Goal: Task Accomplishment & Management: Complete application form

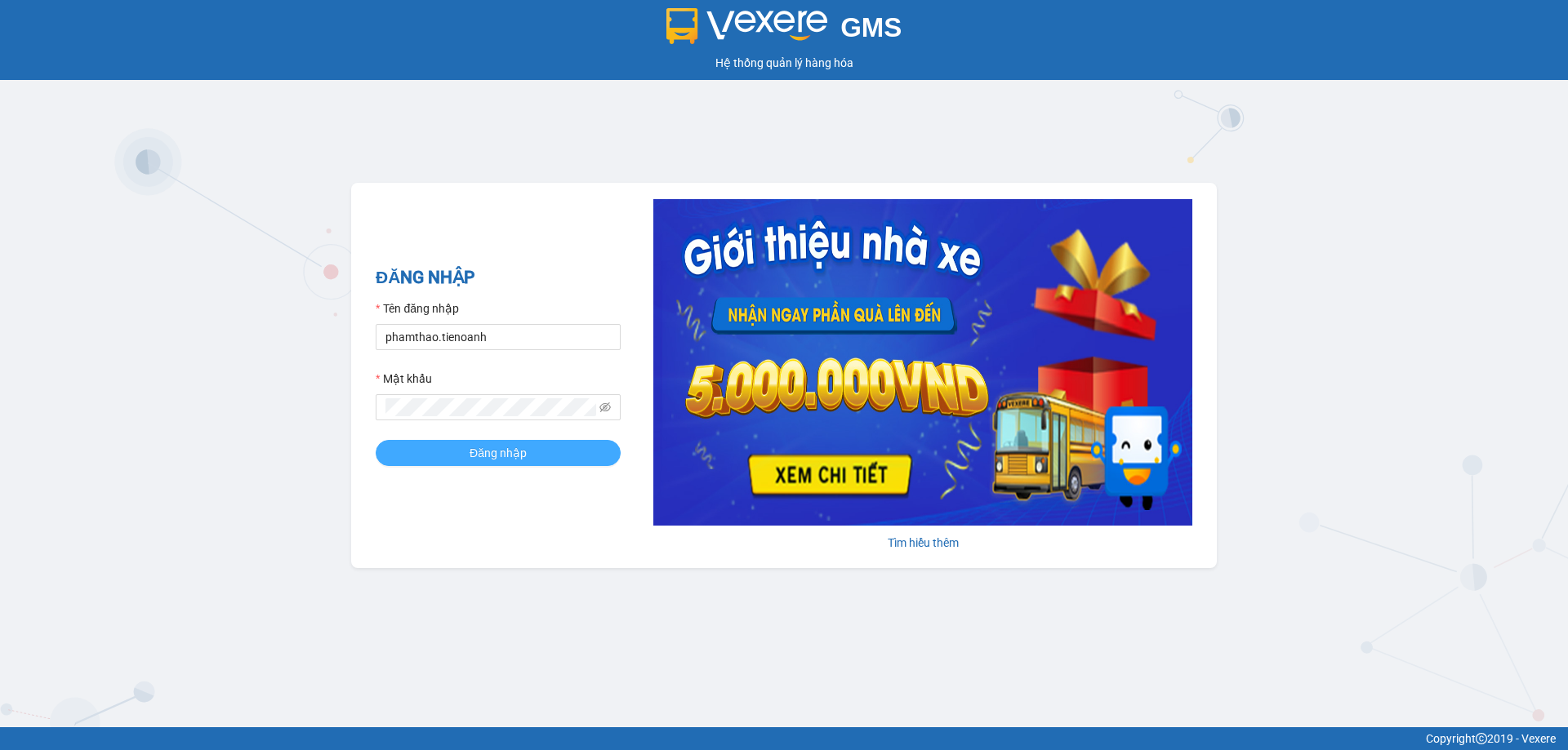
click at [548, 445] on button "Đăng nhập" at bounding box center [498, 453] width 245 height 26
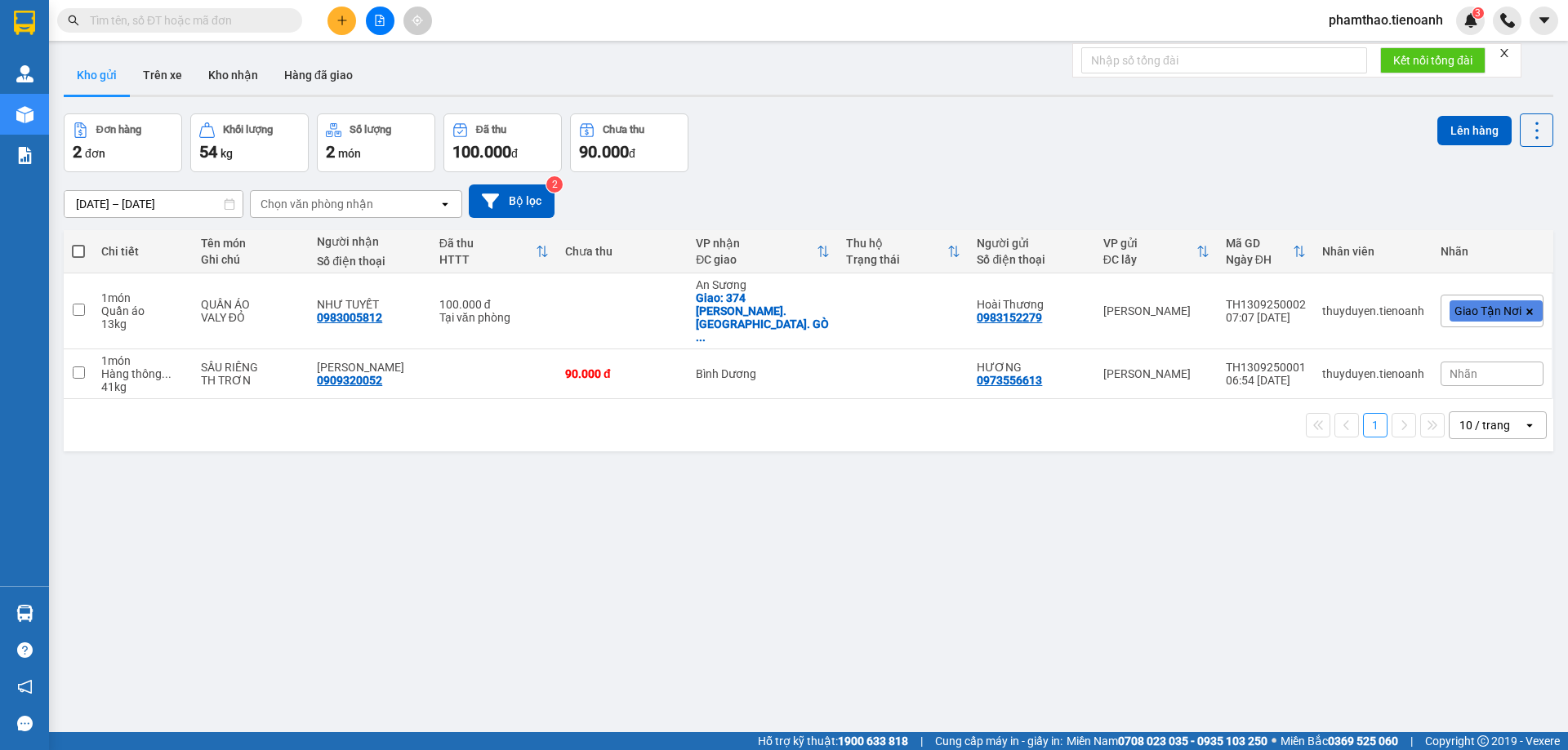
click at [194, 16] on input "text" at bounding box center [186, 21] width 193 height 18
click at [130, 17] on input "text" at bounding box center [186, 21] width 193 height 18
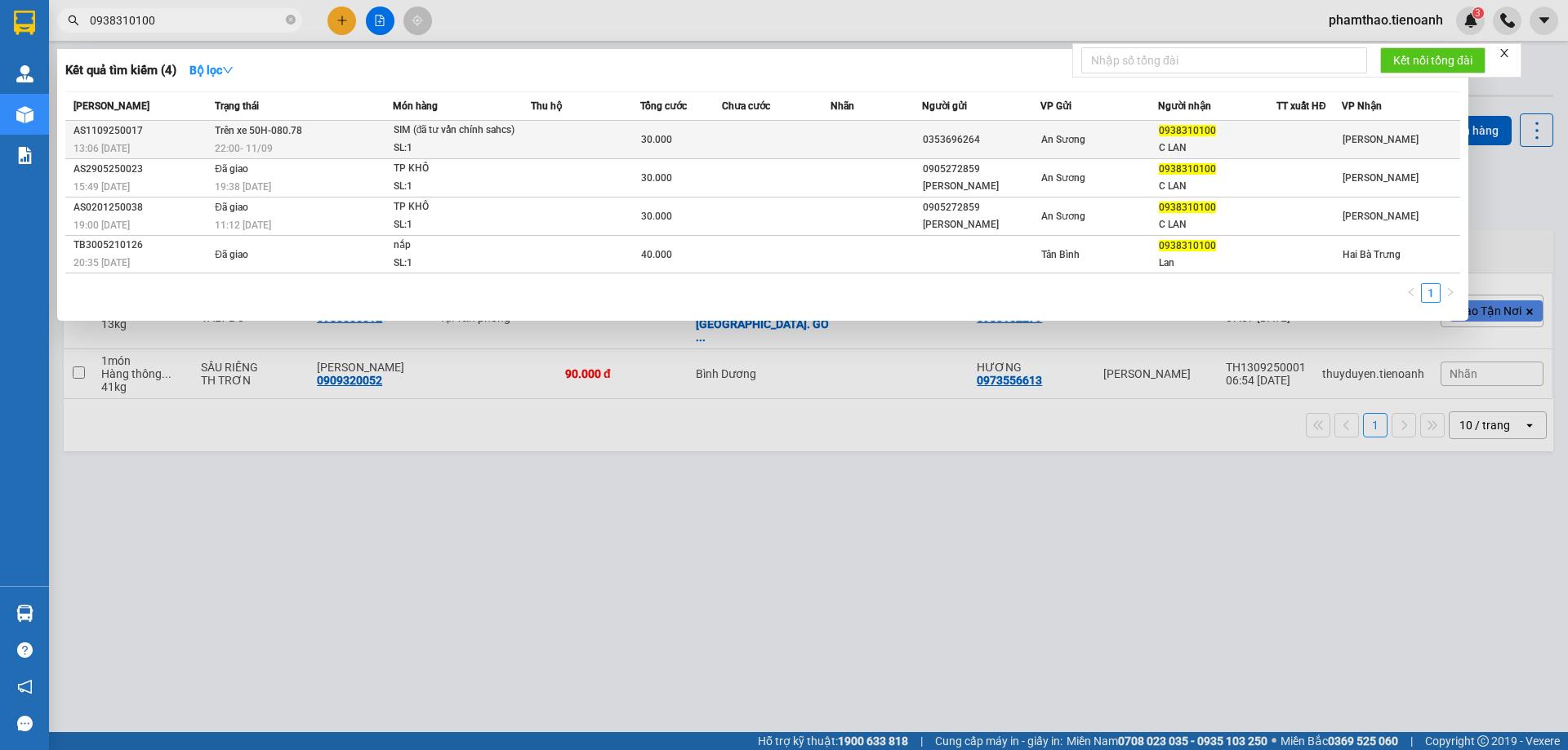
type input "0938310100"
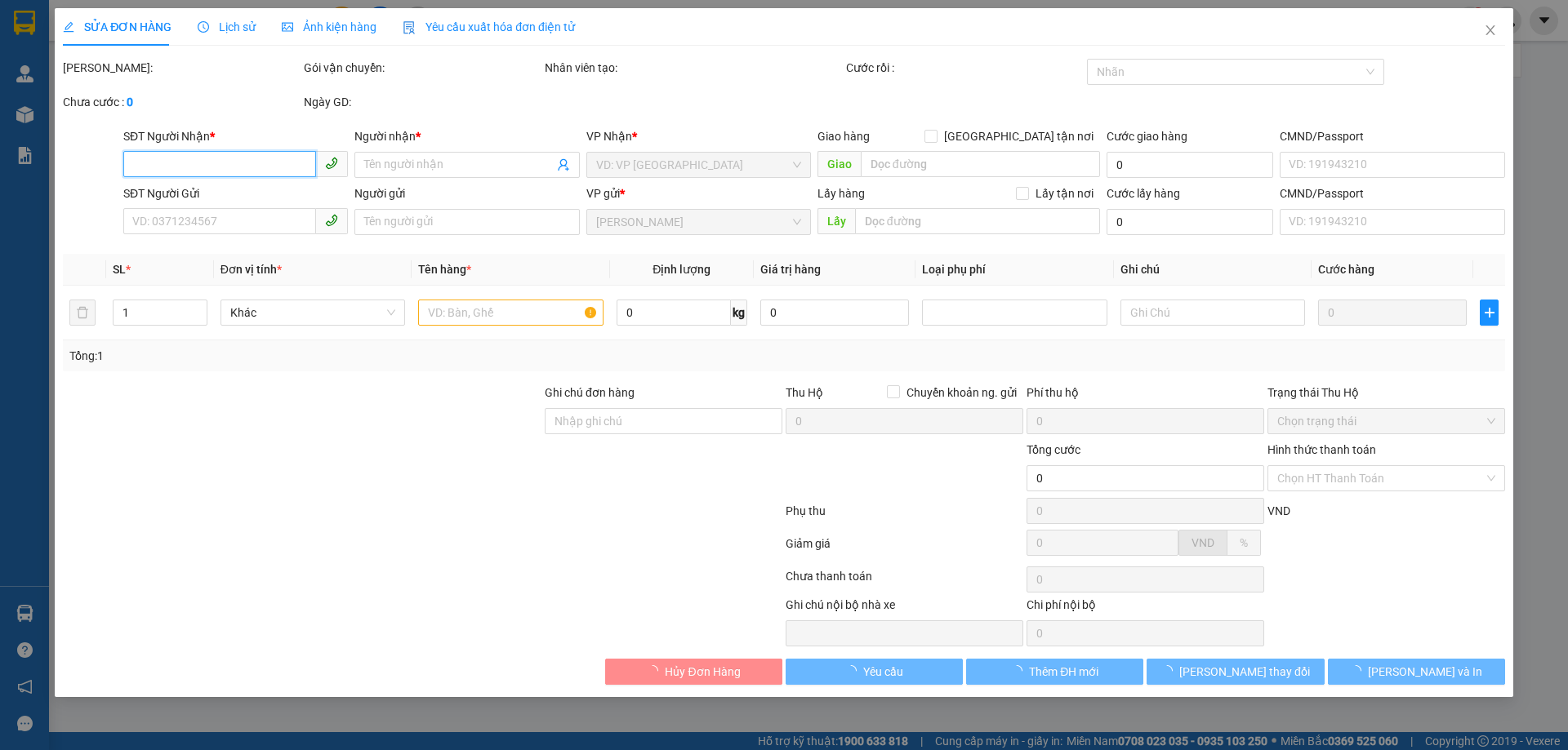
type input "0938310100"
type input "C LAN"
type input "0353696264"
type input "30.000"
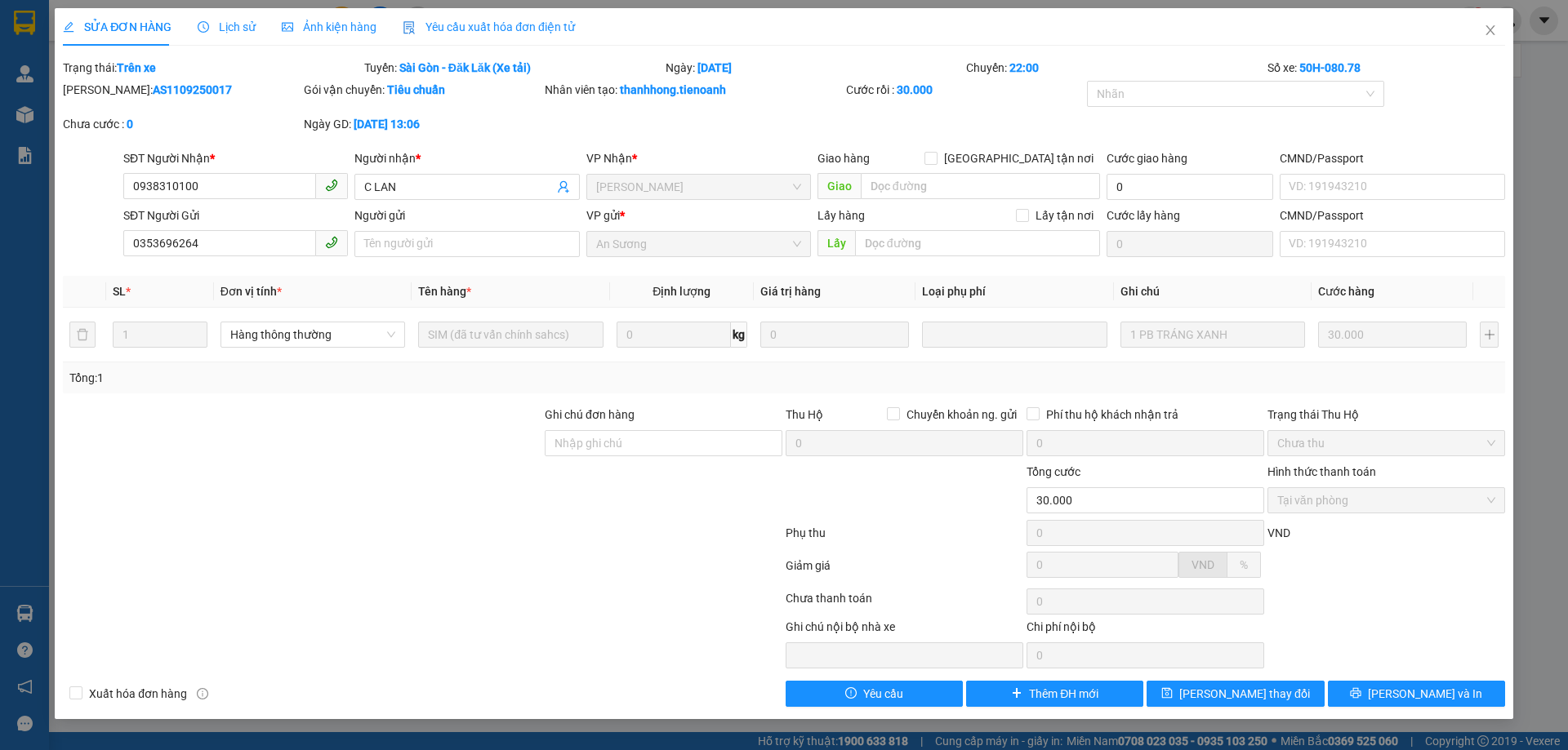
click at [209, 18] on div "Lịch sử" at bounding box center [226, 27] width 58 height 18
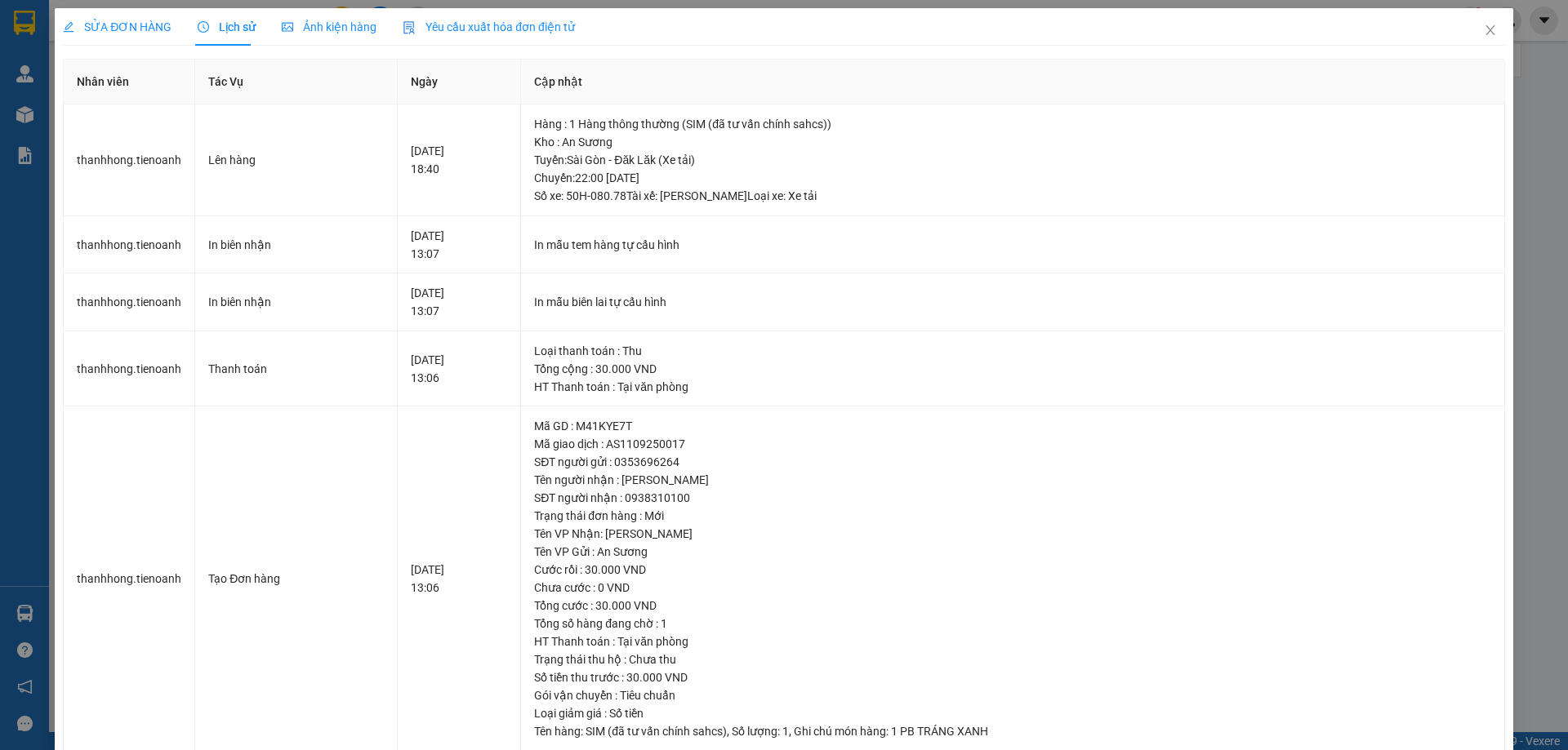
click at [138, 22] on div "SỬA ĐƠN HÀNG" at bounding box center [117, 27] width 109 height 38
